Goal: Find specific fact: Find contact information

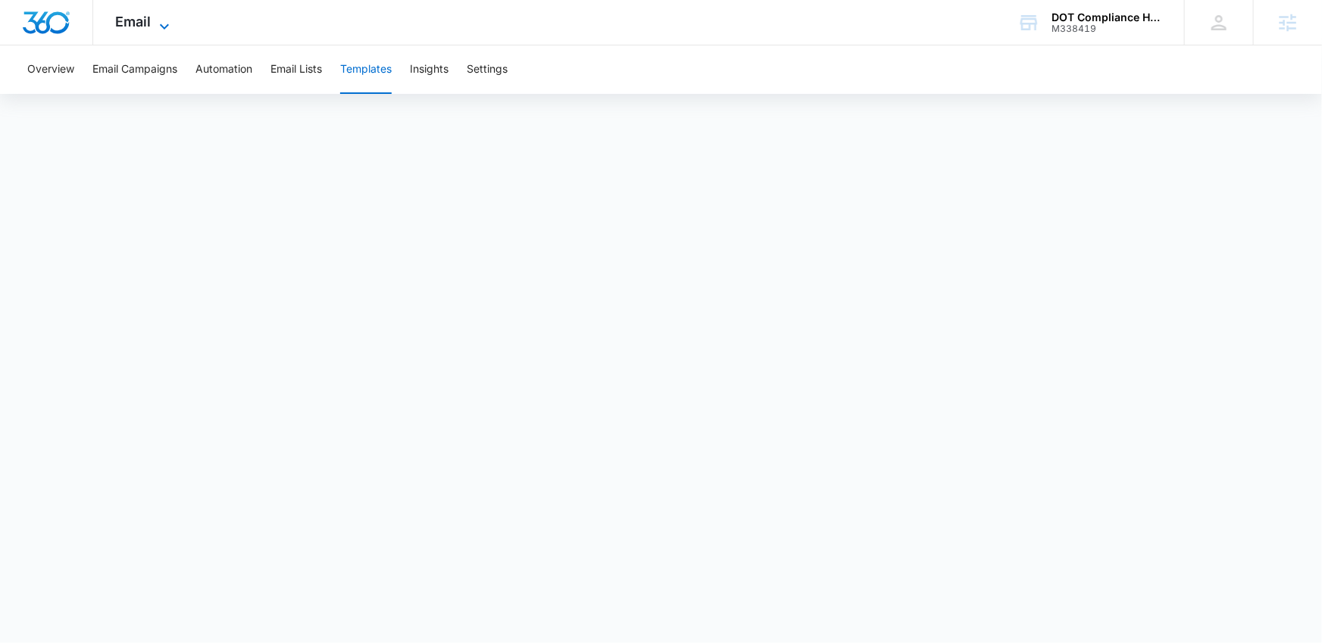
click at [138, 23] on span "Email" at bounding box center [134, 22] width 36 height 16
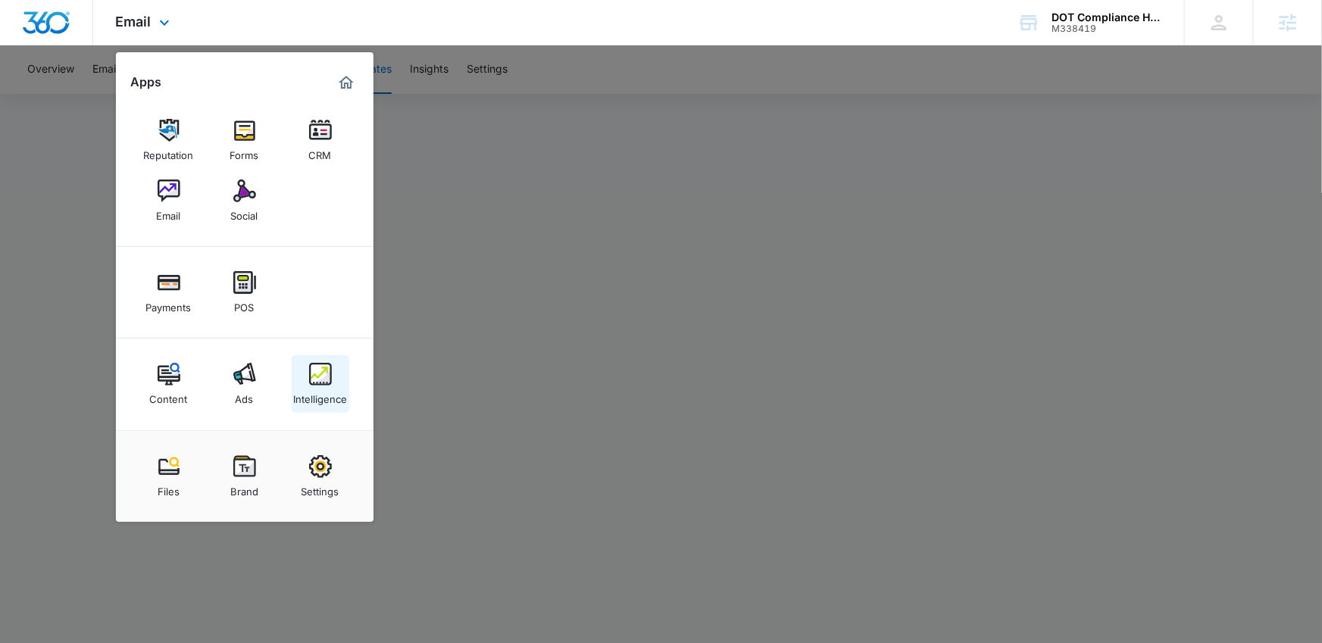
click at [314, 379] on img at bounding box center [320, 374] width 23 height 23
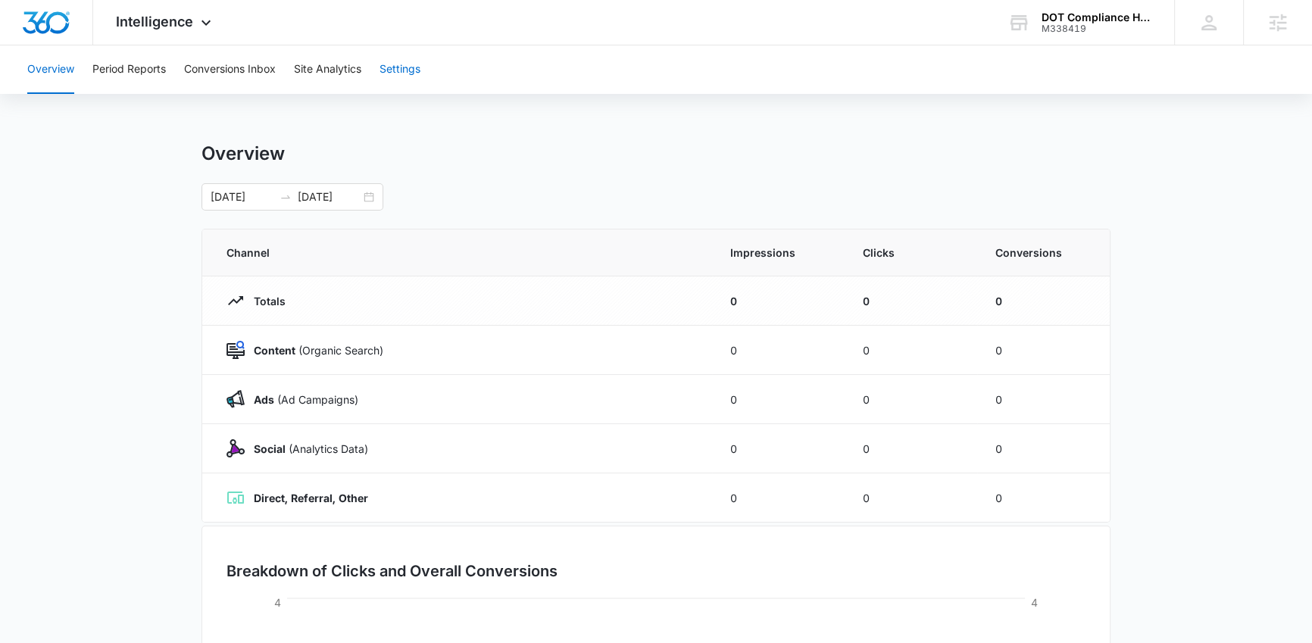
click at [405, 72] on button "Settings" at bounding box center [400, 69] width 41 height 48
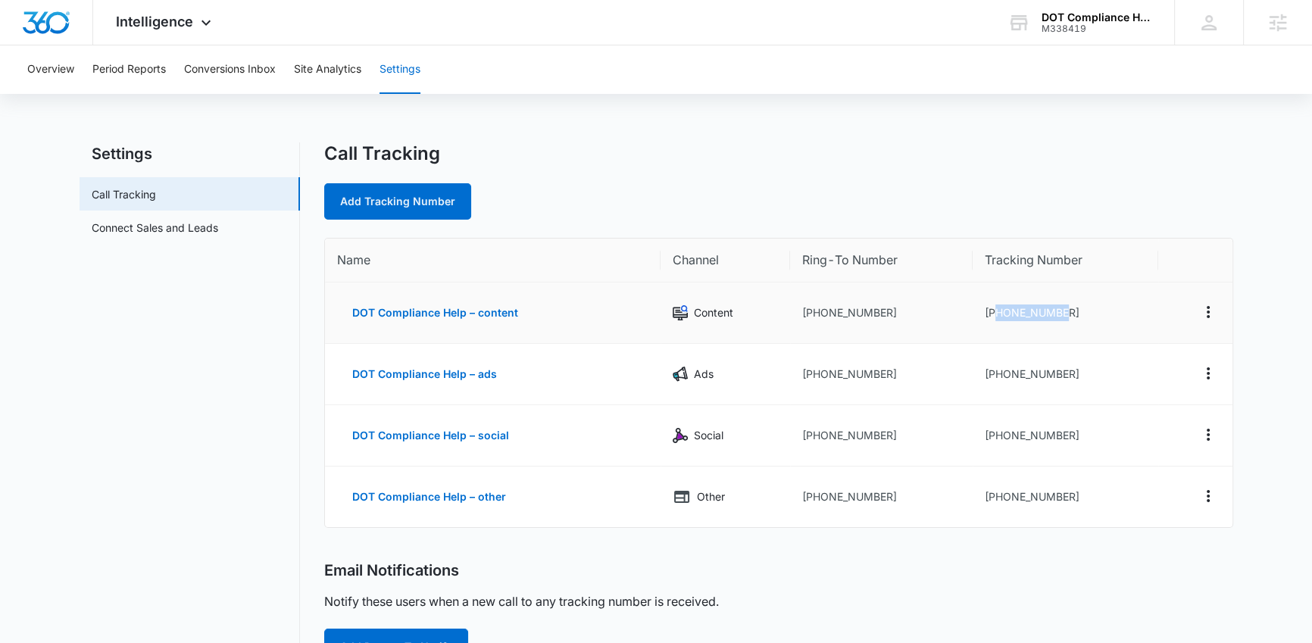
drag, startPoint x: 1070, startPoint y: 314, endPoint x: 999, endPoint y: 317, distance: 71.3
click at [999, 317] on td "[PHONE_NUMBER]" at bounding box center [1066, 313] width 186 height 61
copy td "9182178856"
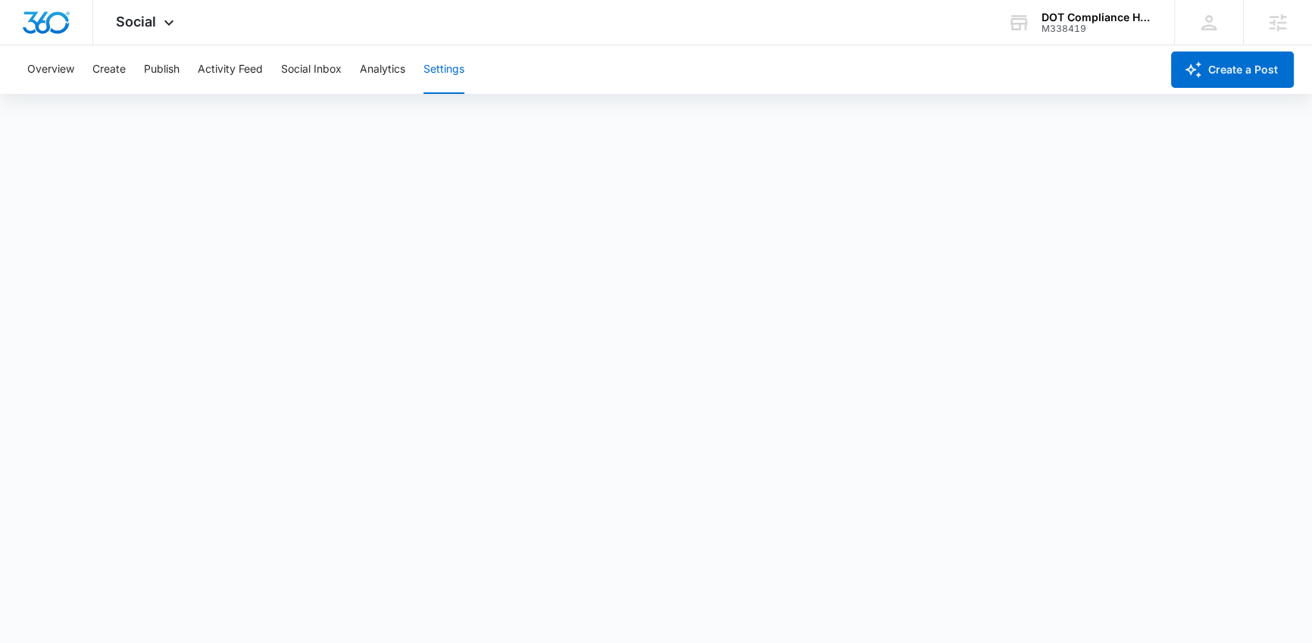
click at [602, 66] on div "Overview Create Publish Activity Feed Social Inbox Analytics Settings" at bounding box center [589, 69] width 1143 height 48
